Goal: Task Accomplishment & Management: Use online tool/utility

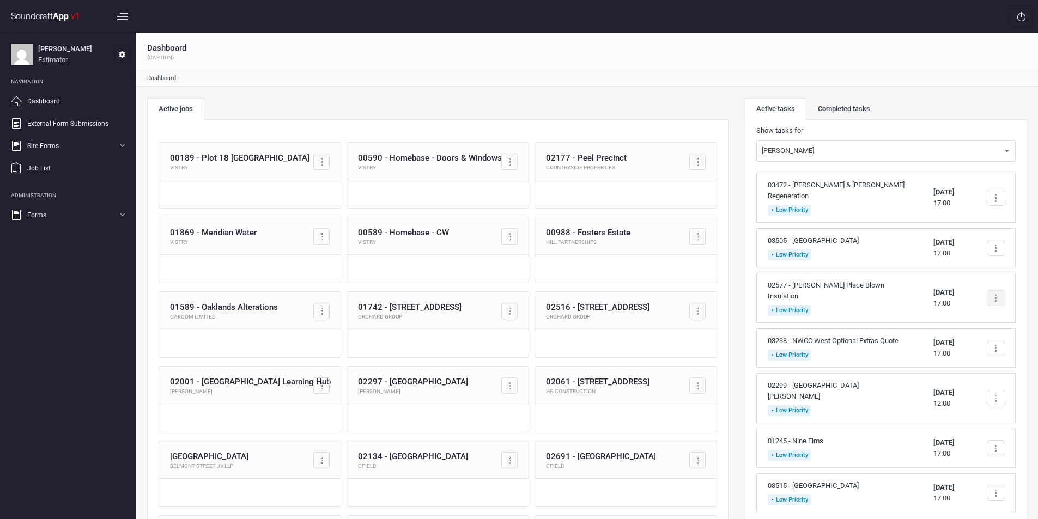
click at [996, 297] on div at bounding box center [996, 298] width 2 height 2
click at [936, 313] on link "Complete task" at bounding box center [949, 324] width 108 height 22
drag, startPoint x: 0, startPoint y: 0, endPoint x: 960, endPoint y: 303, distance: 1006.8
click at [993, 290] on div at bounding box center [995, 298] width 16 height 16
click at [955, 313] on link "Complete task" at bounding box center [949, 324] width 108 height 22
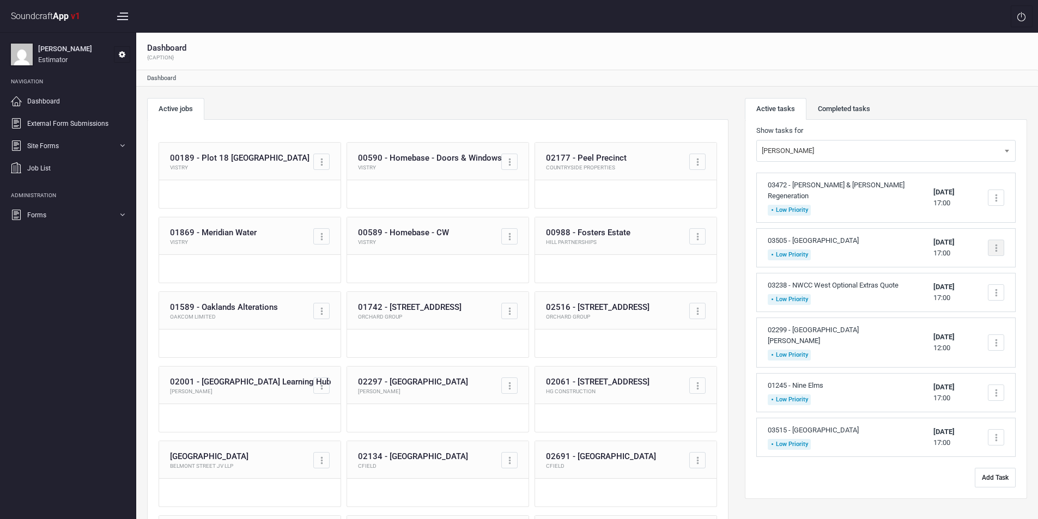
click at [996, 247] on div at bounding box center [996, 248] width 2 height 2
click at [956, 263] on link "Complete task" at bounding box center [949, 274] width 108 height 22
